Goal: Information Seeking & Learning: Learn about a topic

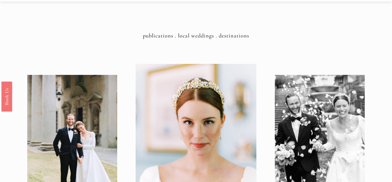
scroll to position [10, 0]
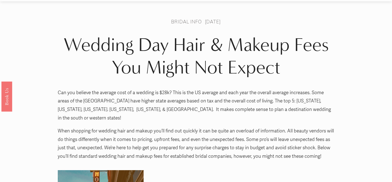
scroll to position [18, 0]
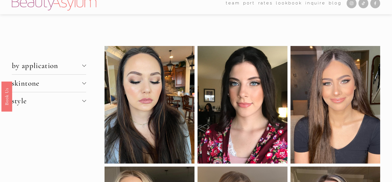
scroll to position [7, 0]
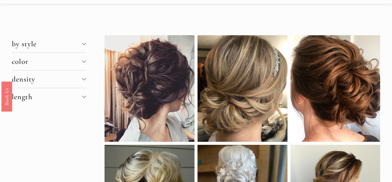
scroll to position [7, 0]
